Goal: Navigation & Orientation: Find specific page/section

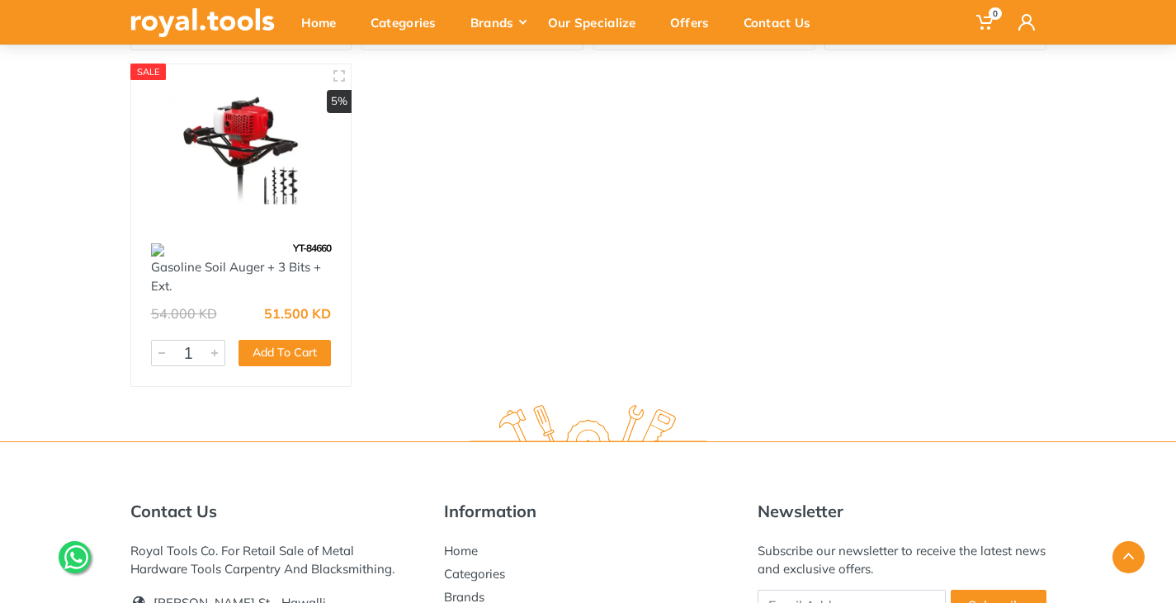
scroll to position [2662, 0]
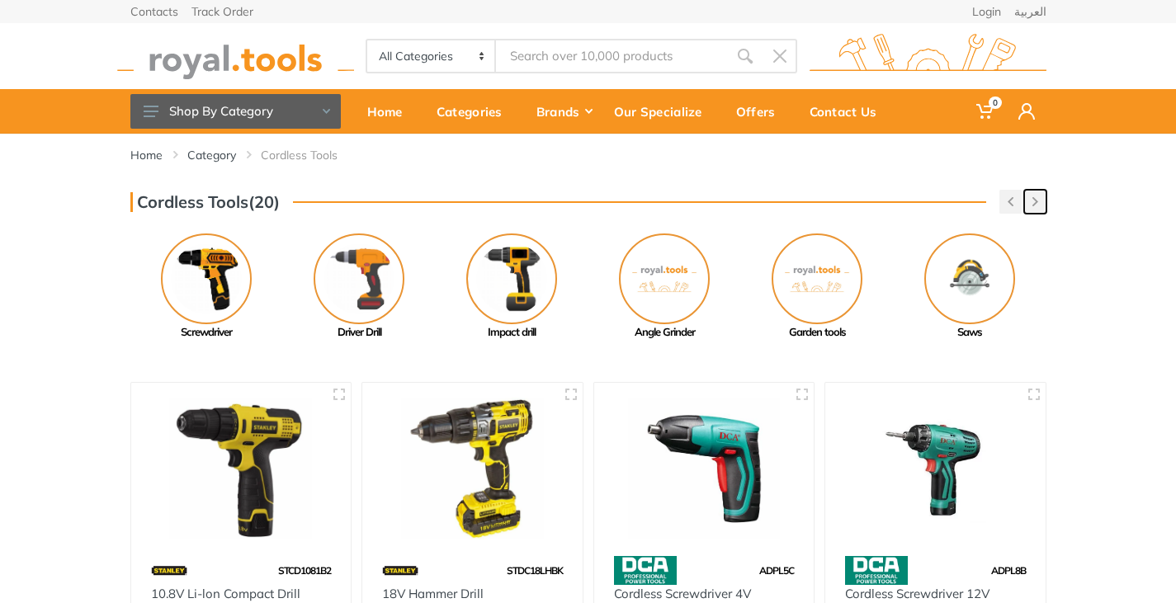
click at [1036, 197] on icon "button" at bounding box center [1035, 201] width 6 height 9
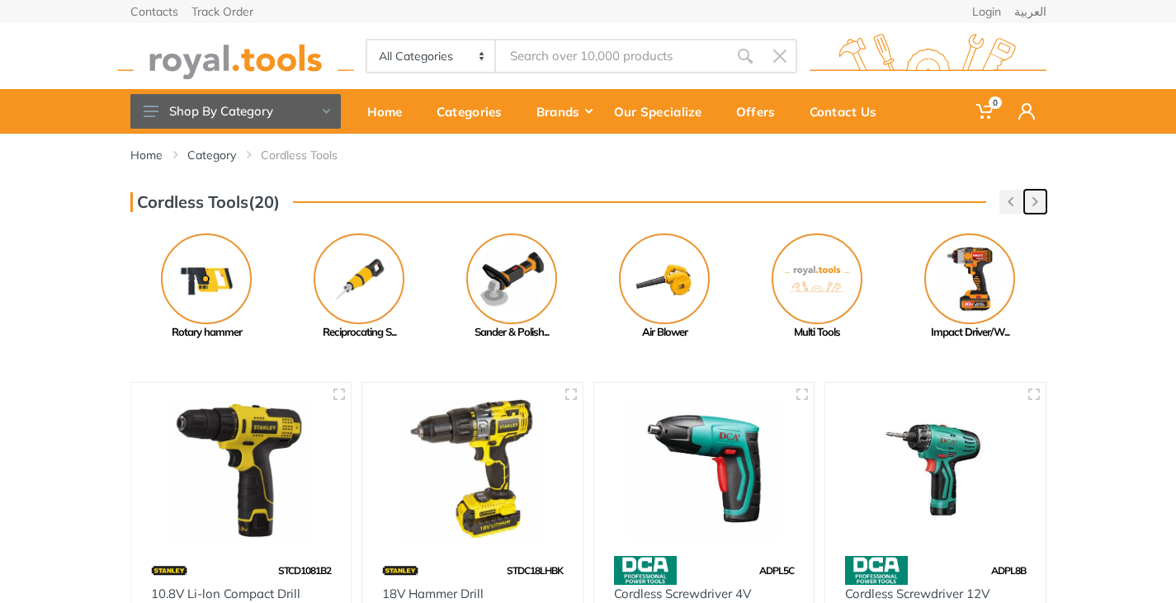
click at [1036, 197] on icon "button" at bounding box center [1035, 201] width 6 height 9
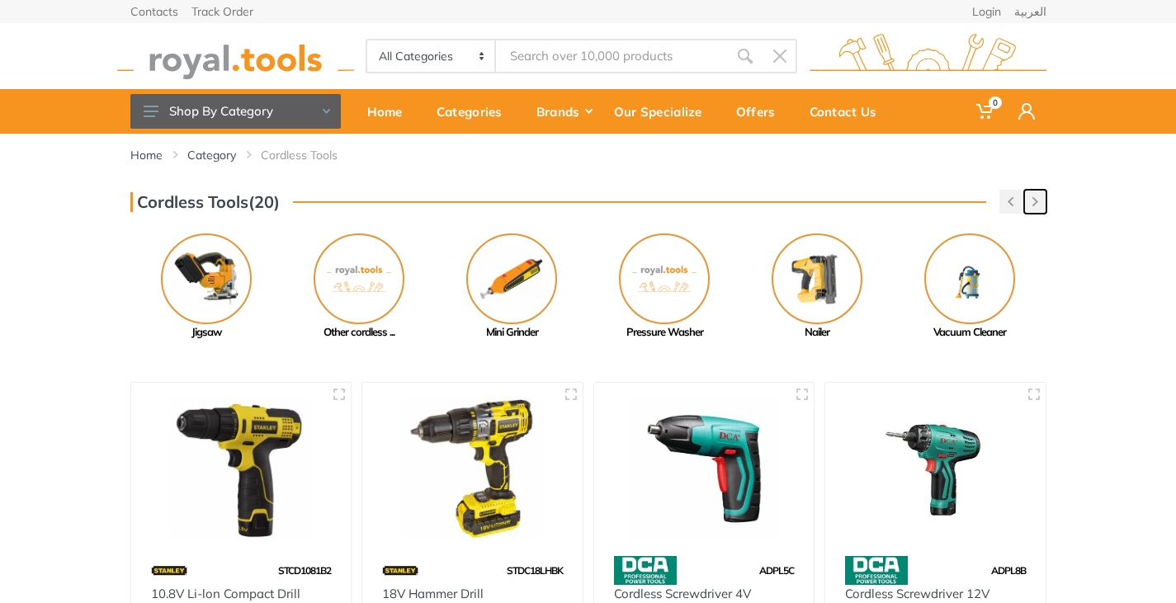
click at [1036, 197] on icon "button" at bounding box center [1035, 201] width 6 height 9
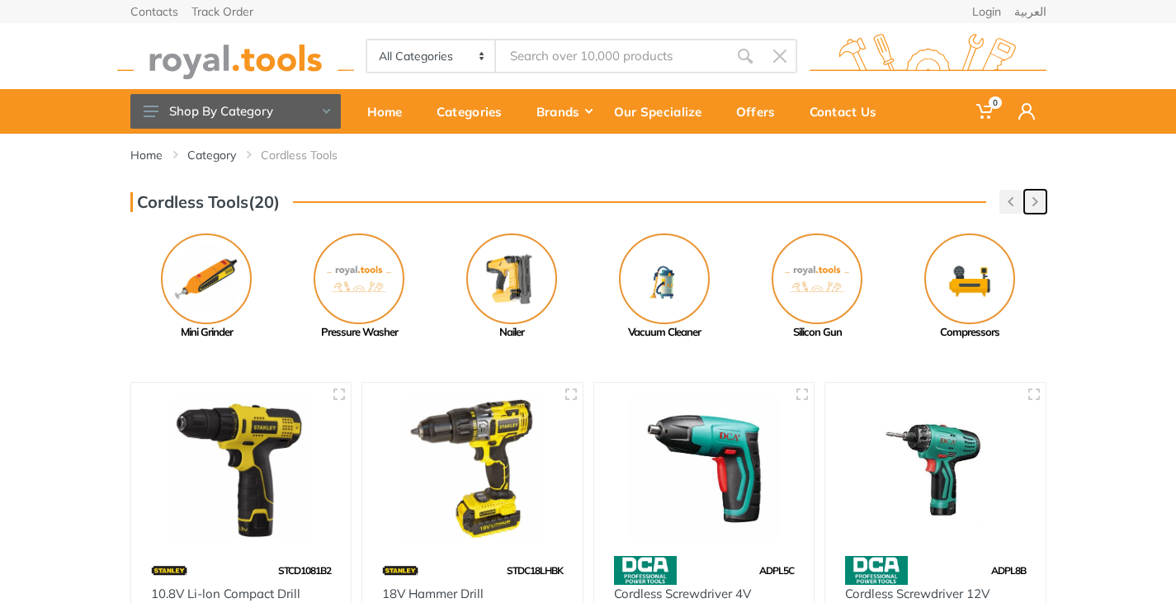
click at [1036, 197] on icon "button" at bounding box center [1035, 201] width 6 height 9
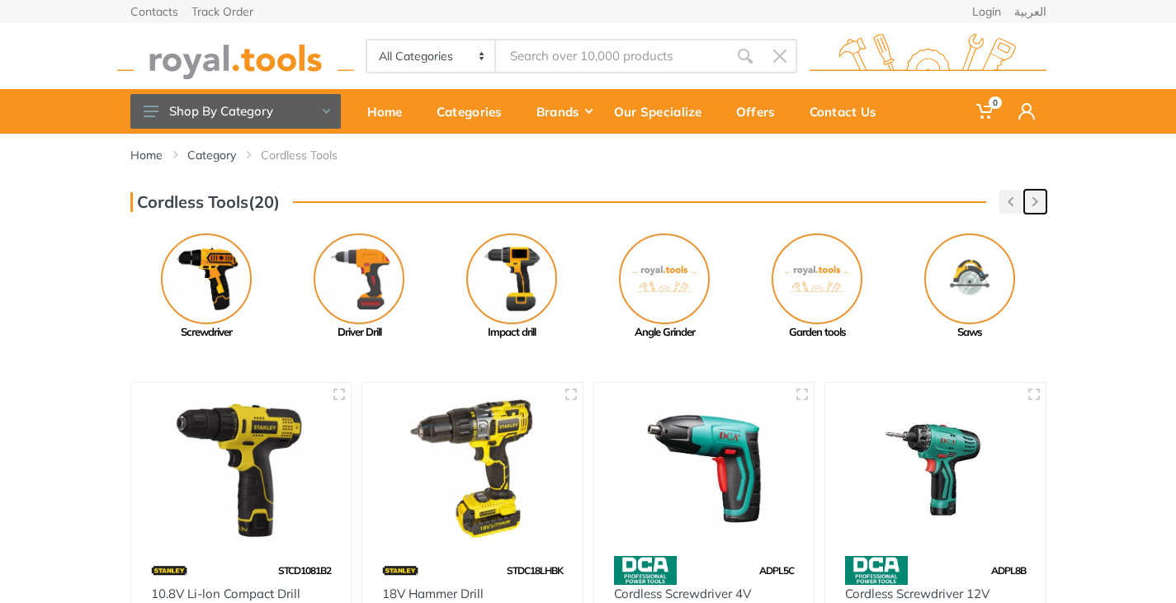
click at [1036, 197] on icon "button" at bounding box center [1035, 201] width 6 height 9
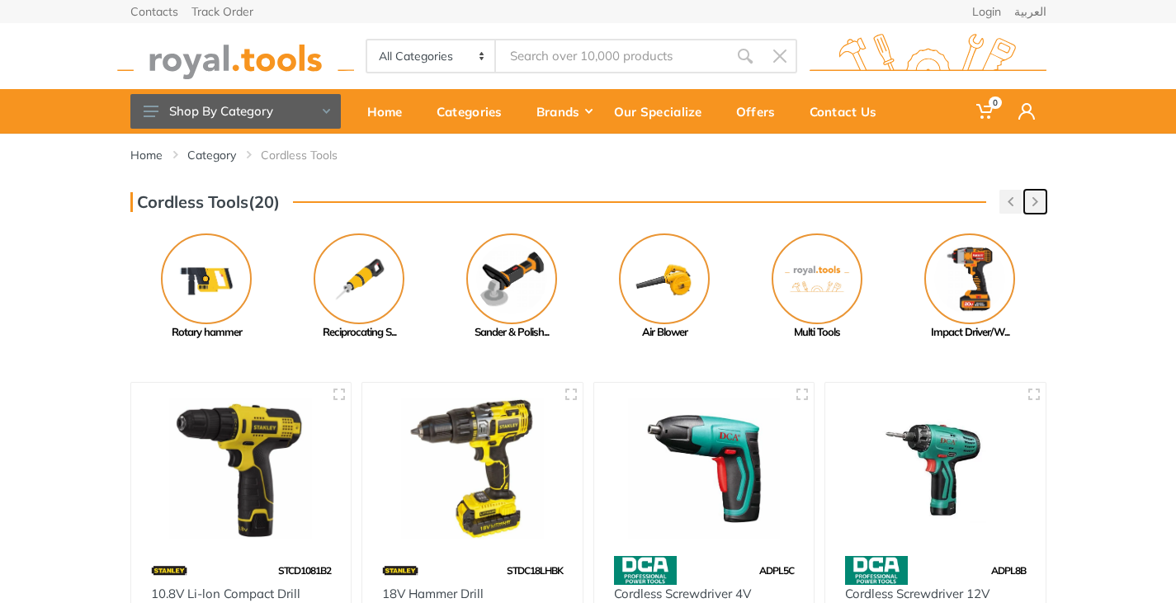
click at [1043, 194] on button "button" at bounding box center [1035, 202] width 22 height 24
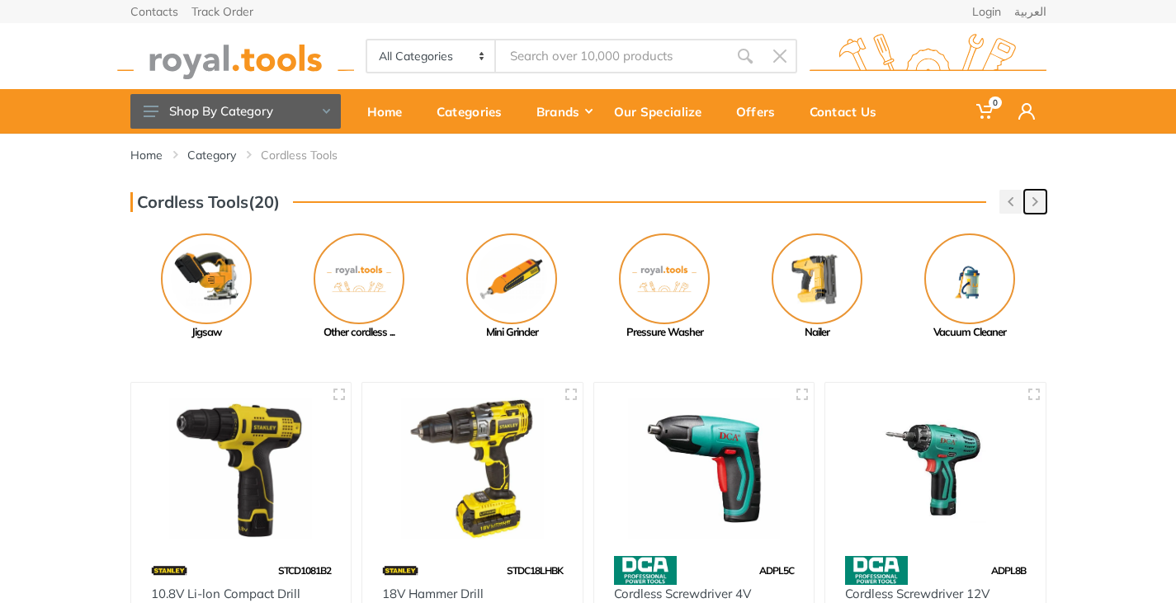
click at [1043, 194] on button "button" at bounding box center [1035, 202] width 22 height 24
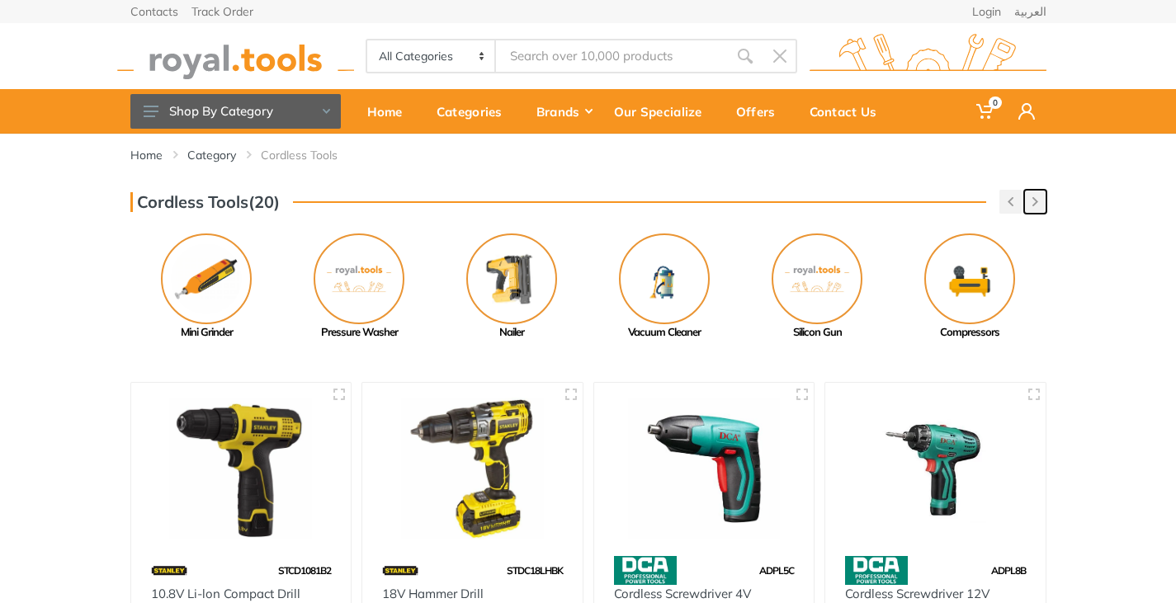
click at [1043, 194] on button "button" at bounding box center [1035, 202] width 22 height 24
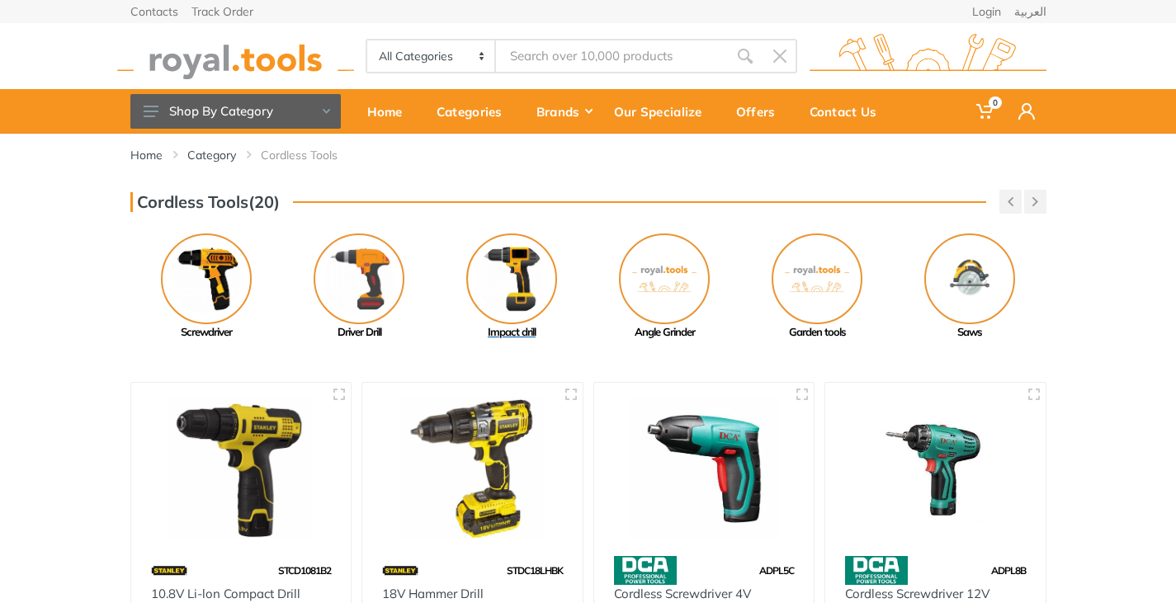
click at [526, 275] on img at bounding box center [511, 279] width 91 height 91
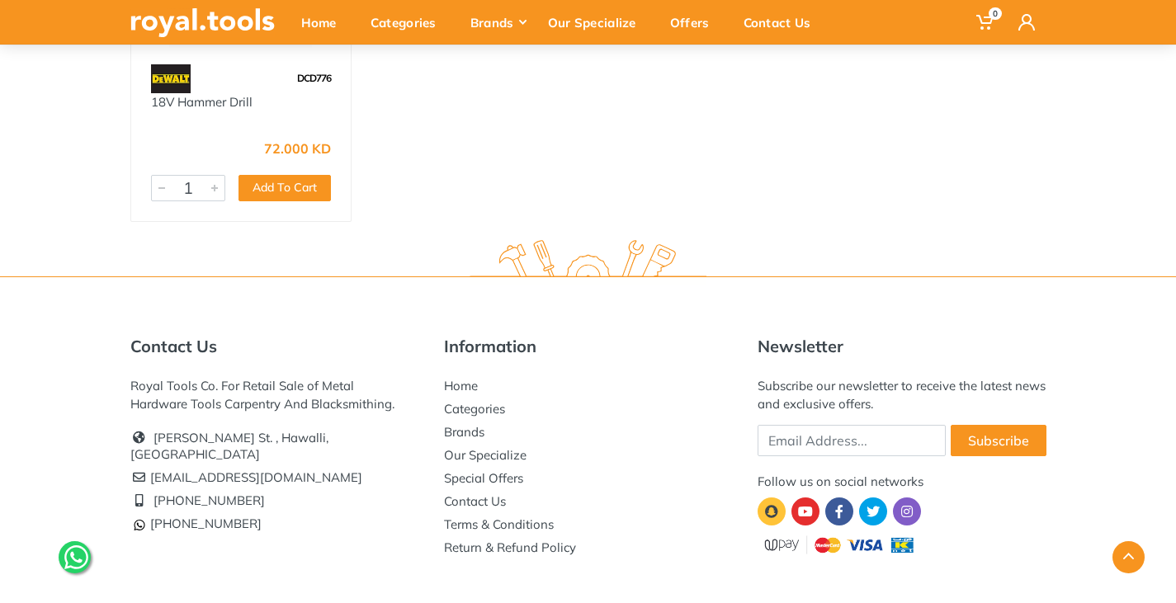
scroll to position [7319, 0]
